Goal: Information Seeking & Learning: Learn about a topic

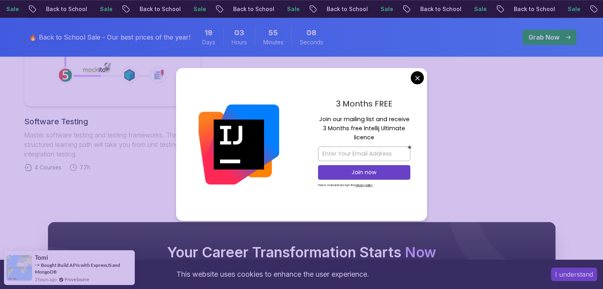
scroll to position [552, 0]
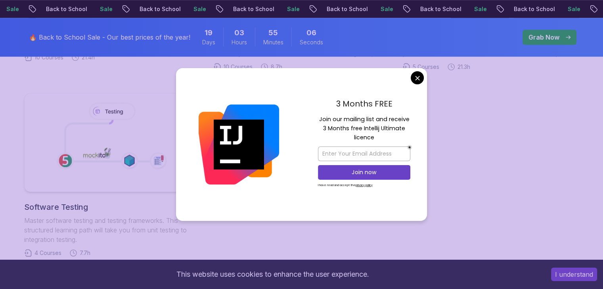
drag, startPoint x: 411, startPoint y: 80, endPoint x: 418, endPoint y: 80, distance: 8.0
click at [418, 80] on div "3 Months FREE Join our mailing list and receive 3 Months free Intellij Ultimate…" at bounding box center [301, 144] width 251 height 153
click at [418, 80] on body "Sale Back to School Sale Back to School Sale Back to School Sale Back to School…" at bounding box center [301, 65] width 603 height 1234
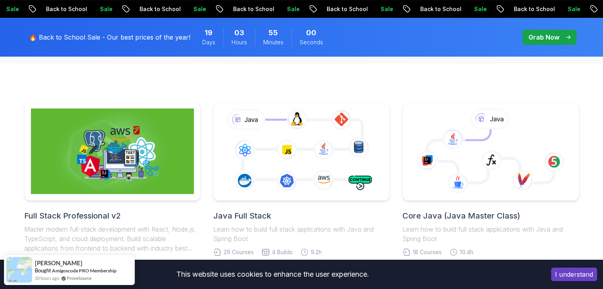
scroll to position [182, 0]
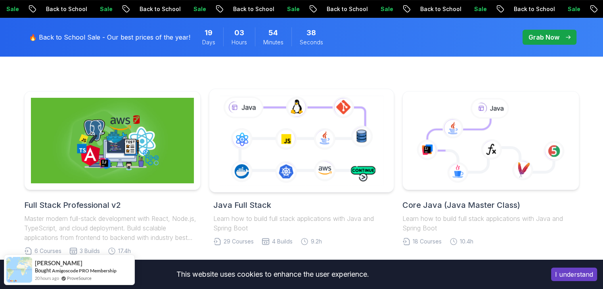
click at [287, 148] on icon at bounding box center [302, 140] width 168 height 93
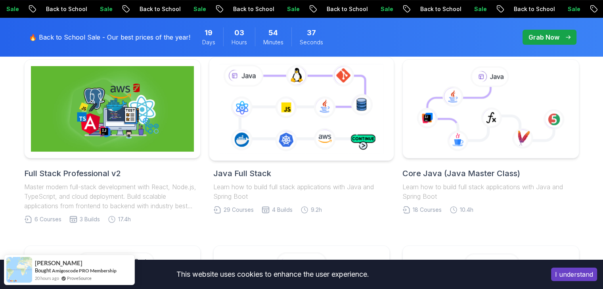
scroll to position [213, 0]
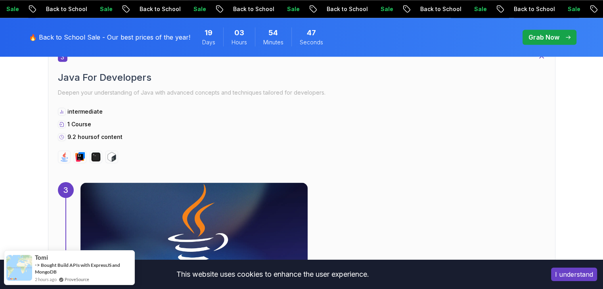
scroll to position [1135, 0]
